Goal: Transaction & Acquisition: Purchase product/service

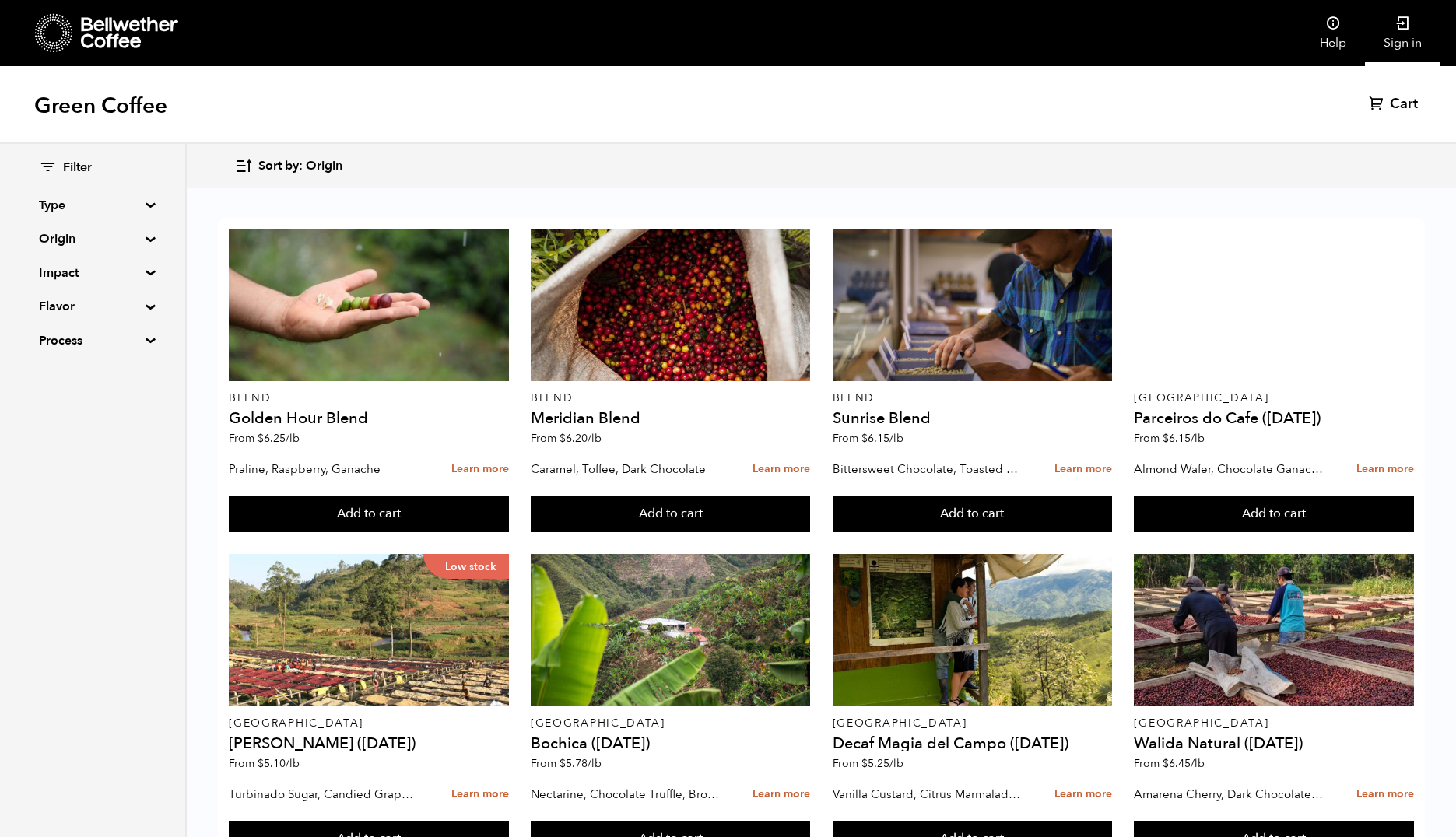
click at [1404, 26] on icon at bounding box center [1402, 23] width 15 height 15
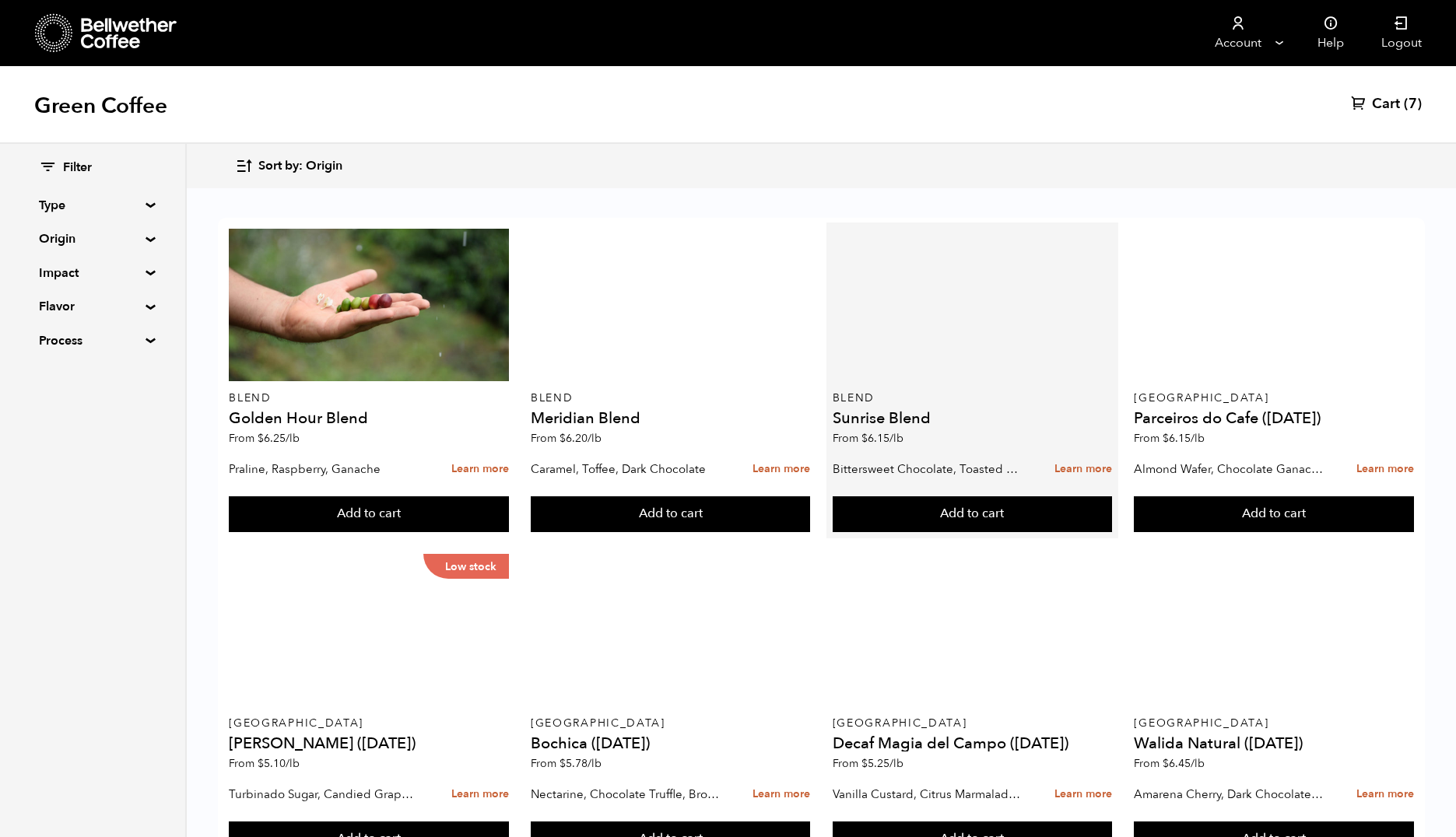
scroll to position [325, 0]
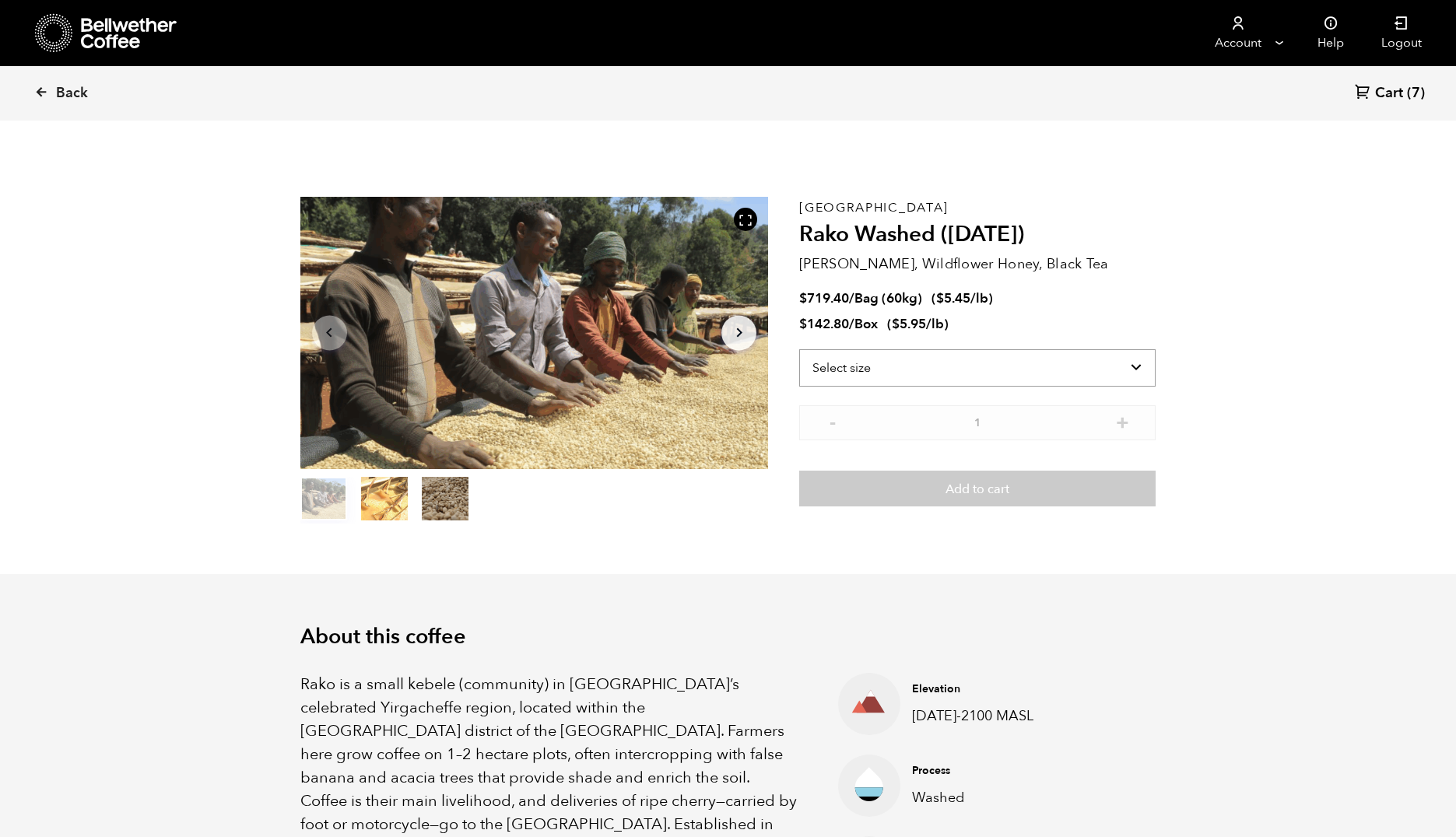
scroll to position [676, 829]
click at [1075, 366] on select "Select size Bag (60kg) (132 lbs) Box (24 lbs)" at bounding box center [977, 368] width 357 height 37
select select "box"
click at [799, 350] on select "Select size Bag (60kg) (132 lbs) Box (24 lbs)" at bounding box center [977, 368] width 357 height 37
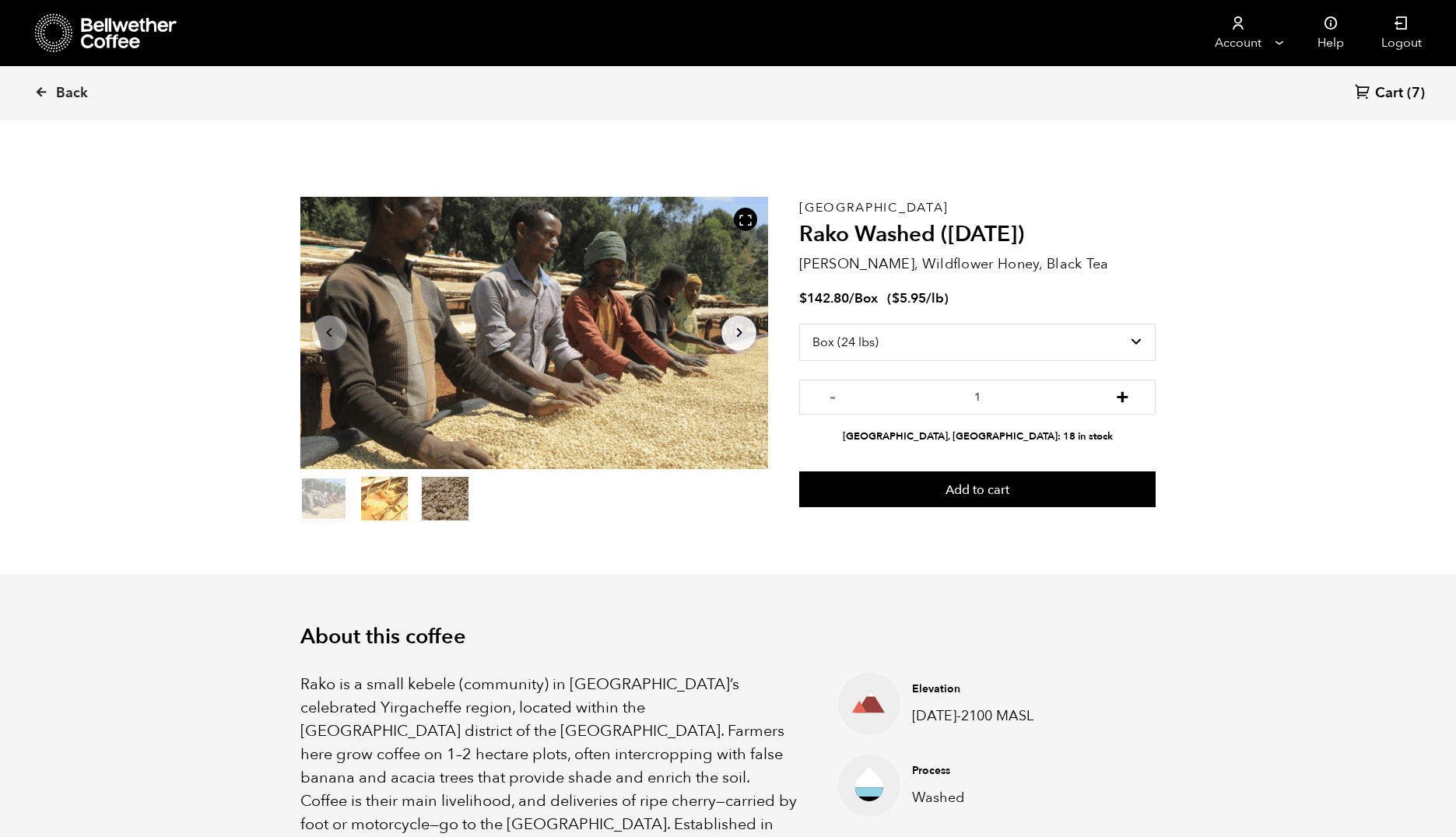
click at [1126, 395] on button "+" at bounding box center [1122, 395] width 20 height 15
type input "4"
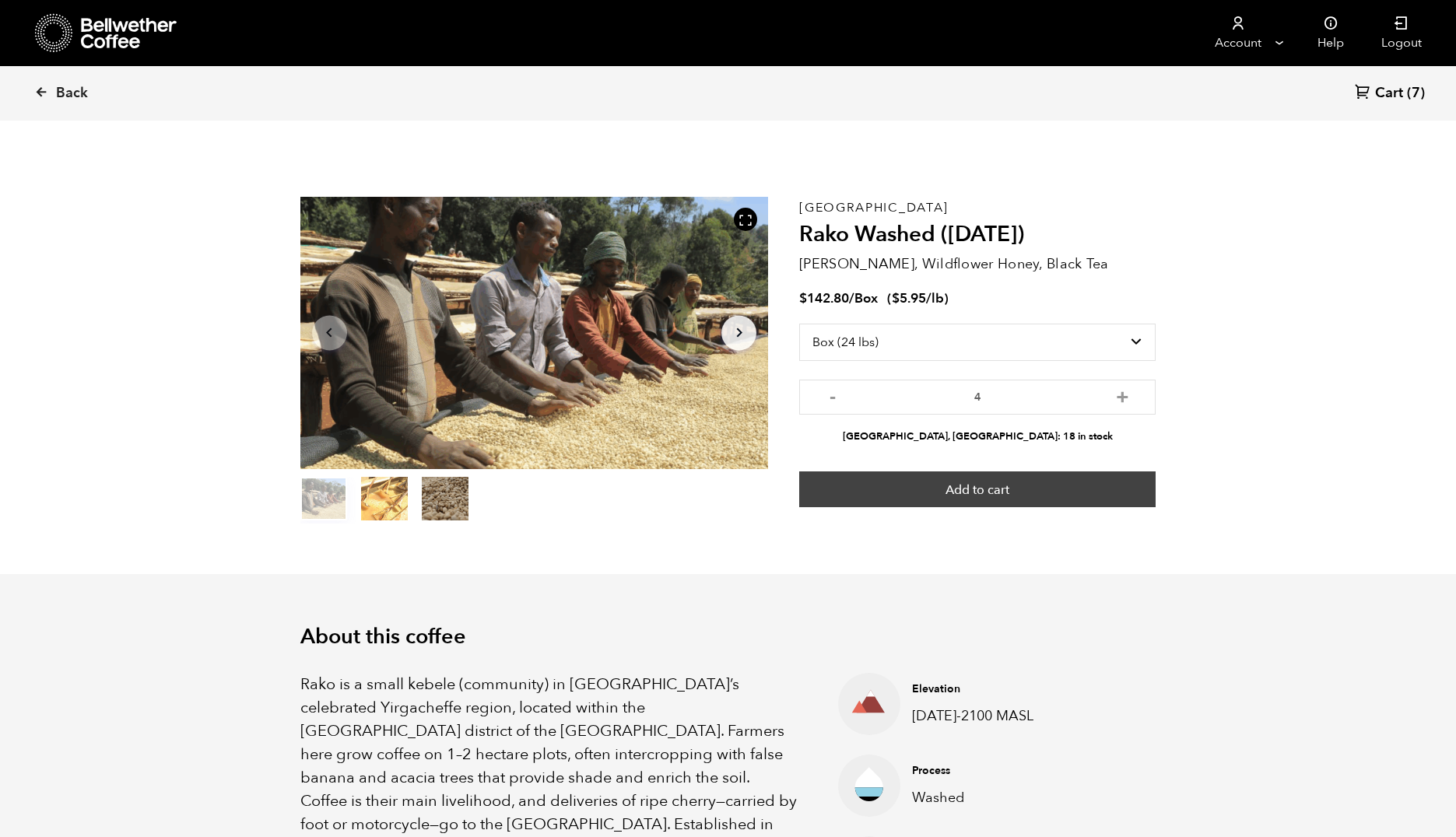
click at [993, 493] on button "Add to cart" at bounding box center [977, 489] width 357 height 36
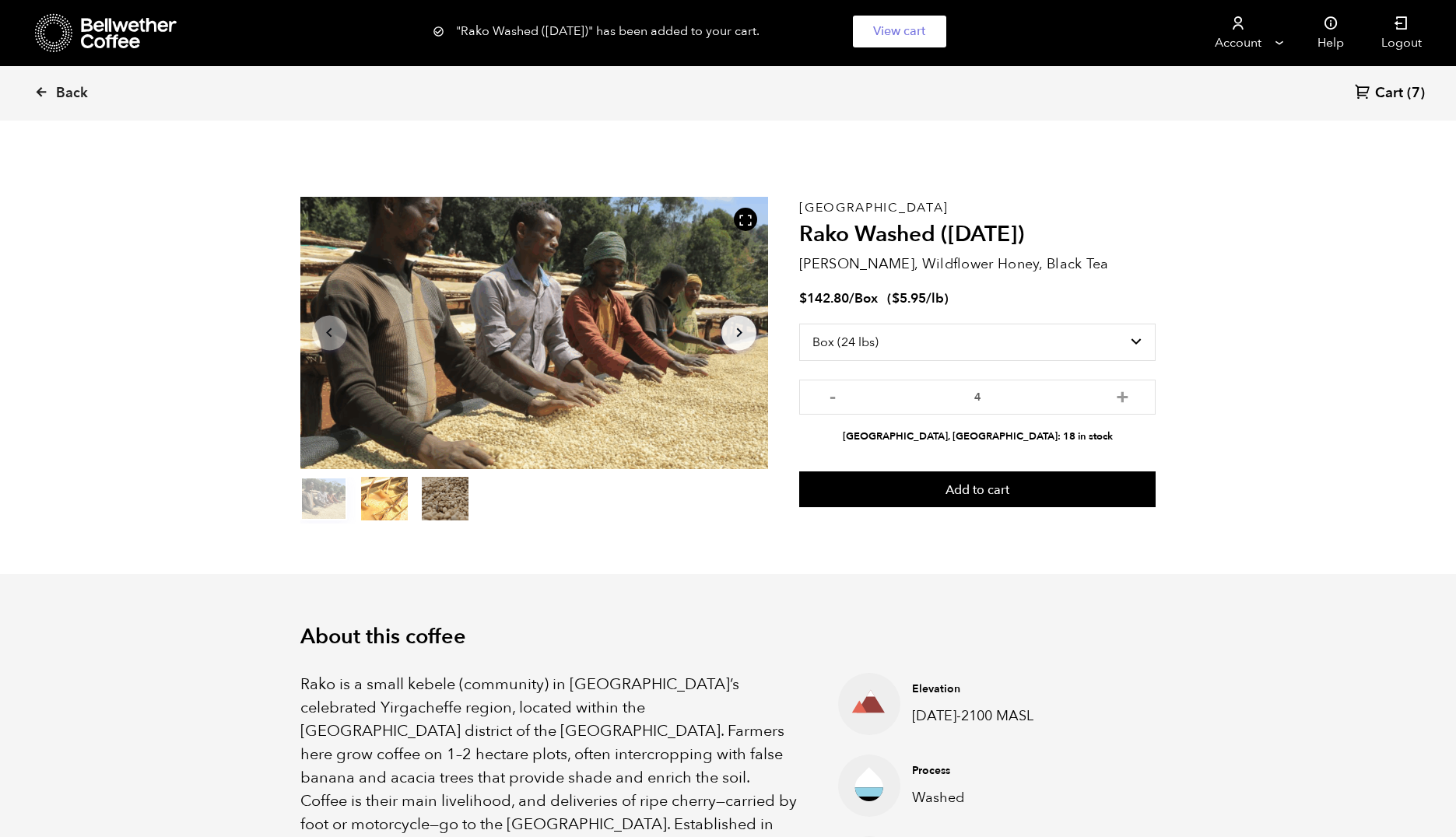
click at [1385, 92] on span "Cart" at bounding box center [1389, 94] width 28 height 19
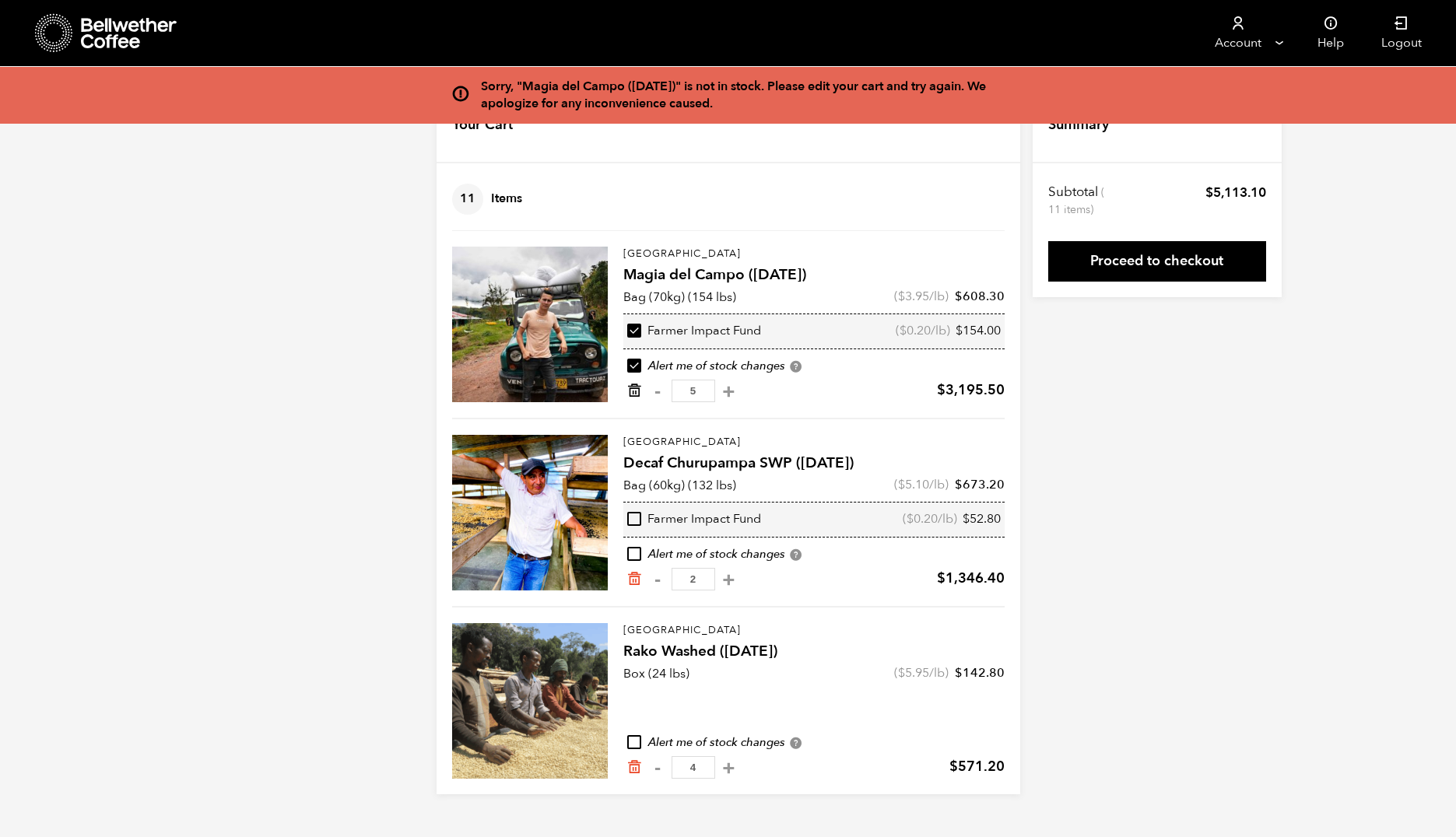
click at [631, 392] on icon "Remove from cart" at bounding box center [634, 390] width 15 height 15
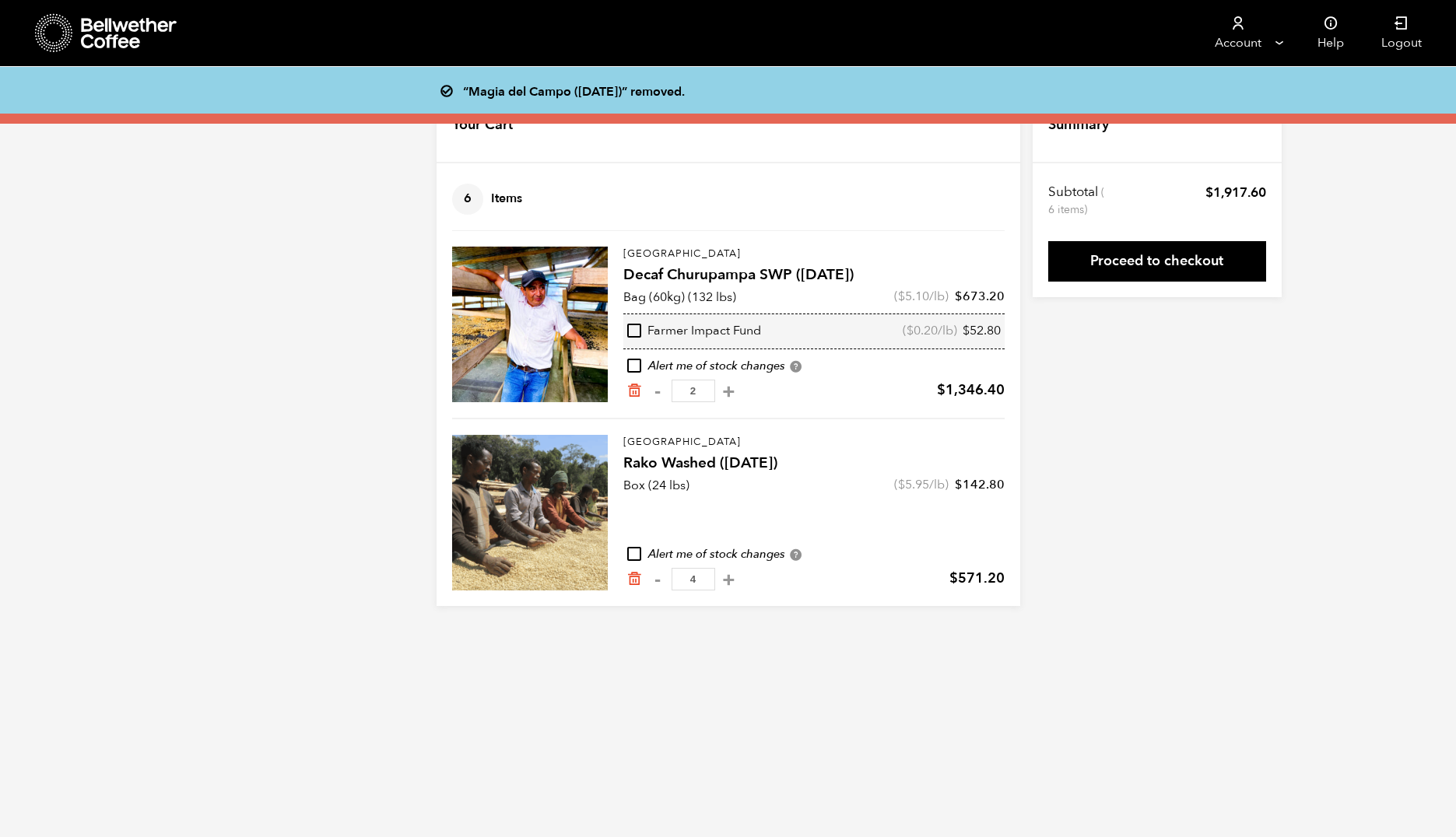
click at [631, 392] on icon "Remove from cart" at bounding box center [634, 390] width 15 height 15
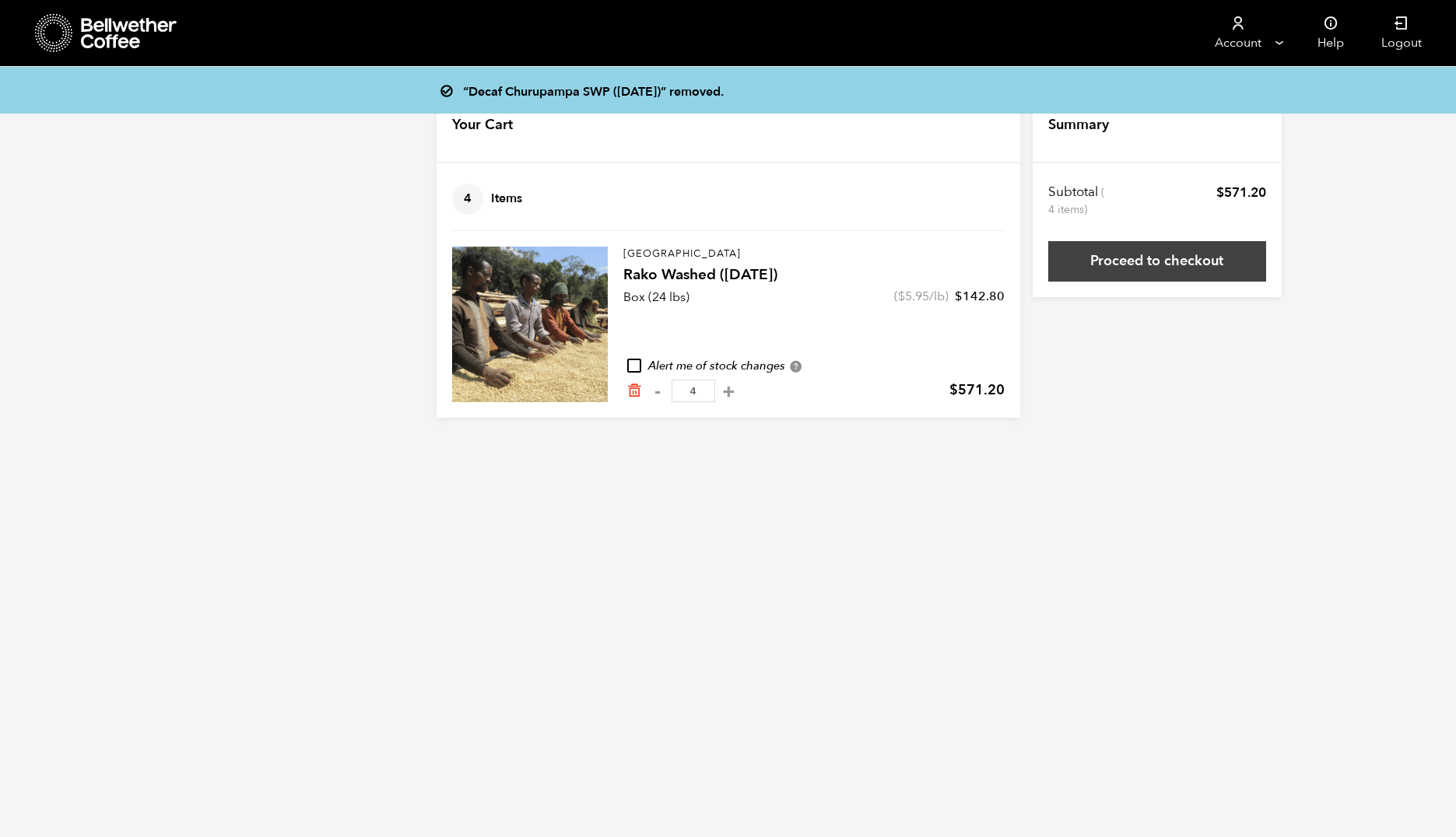
click at [1118, 272] on link "Proceed to checkout" at bounding box center [1157, 261] width 218 height 41
